Goal: Obtain resource: Obtain resource

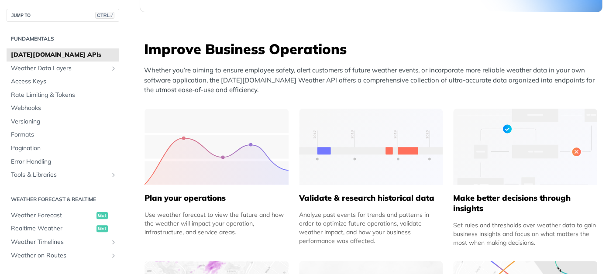
scroll to position [324, 0]
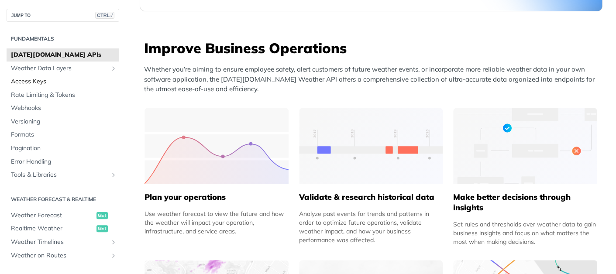
click at [36, 81] on span "Access Keys" at bounding box center [64, 81] width 106 height 9
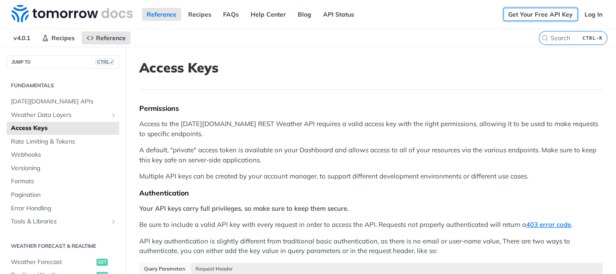
click at [549, 10] on link "Get Your Free API Key" at bounding box center [541, 14] width 74 height 13
